Goal: Find specific page/section: Find specific page/section

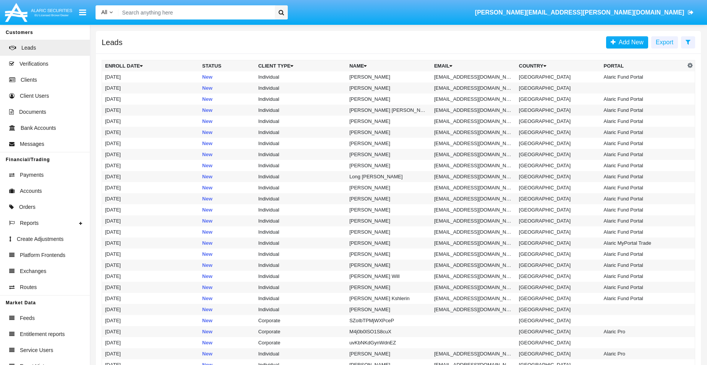
click at [220, 15] on input "Search" at bounding box center [195, 12] width 154 height 14
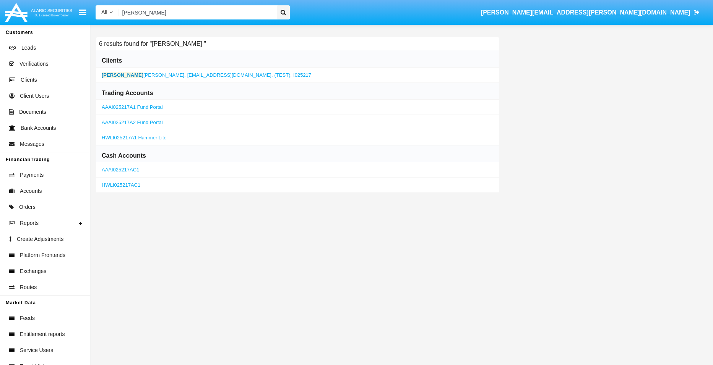
type input "[PERSON_NAME]"
click at [187, 77] on span "[EMAIL_ADDRESS][DOMAIN_NAME]," at bounding box center [230, 75] width 86 height 6
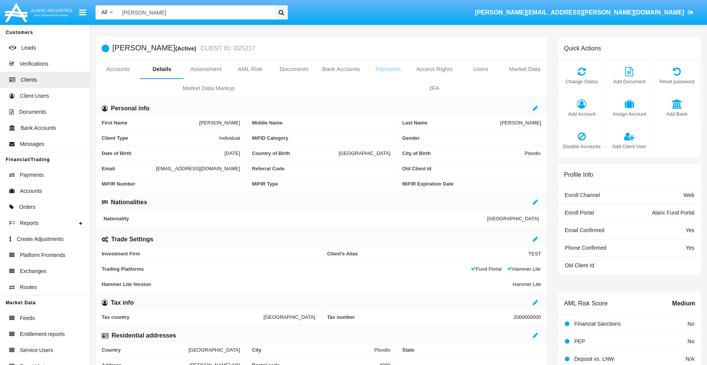
click at [366, 72] on link "Payments" at bounding box center [388, 69] width 44 height 18
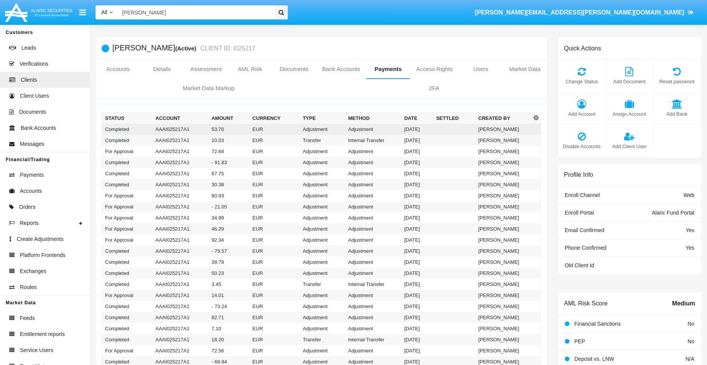
click at [215, 130] on td "53.70" at bounding box center [228, 129] width 41 height 11
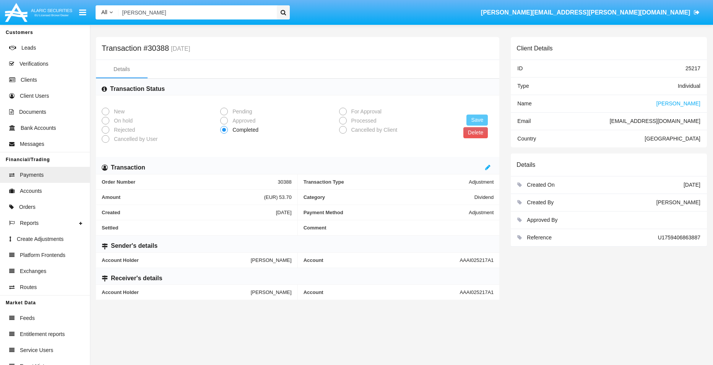
click at [479, 261] on span "AAAI025217A1" at bounding box center [476, 261] width 34 height 6
copy span "AAAI025217A1"
